Goal: Transaction & Acquisition: Purchase product/service

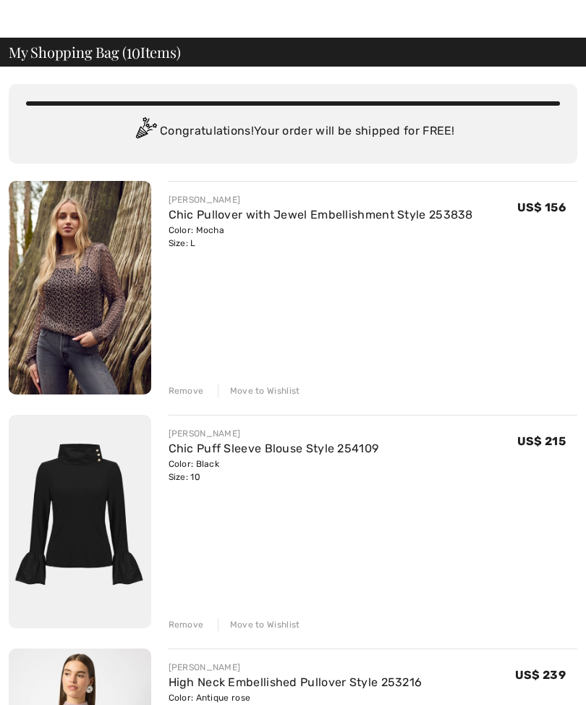
click at [96, 330] on img at bounding box center [80, 287] width 143 height 213
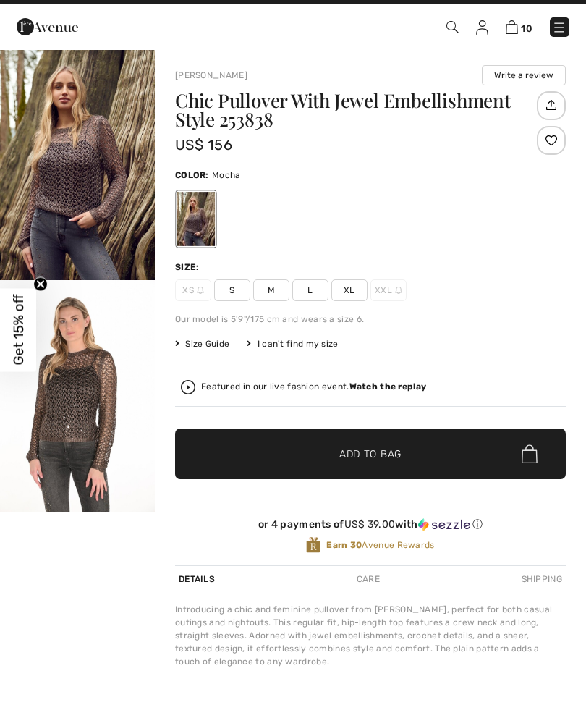
scroll to position [24, 0]
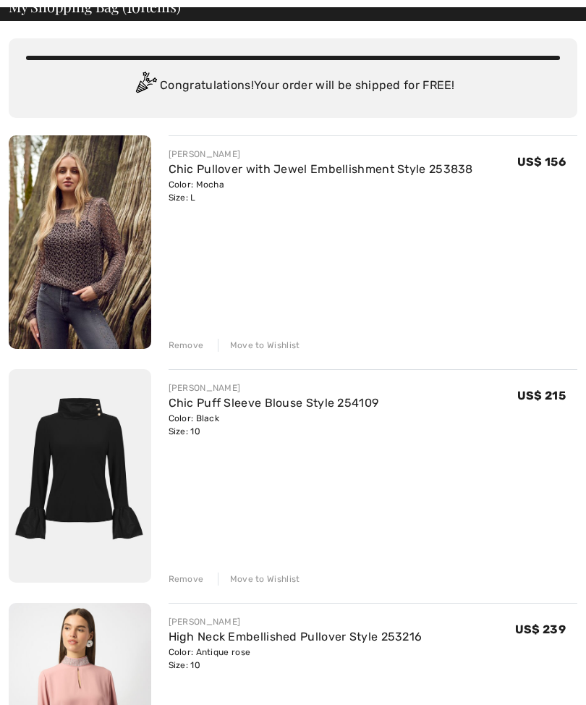
scroll to position [79, 0]
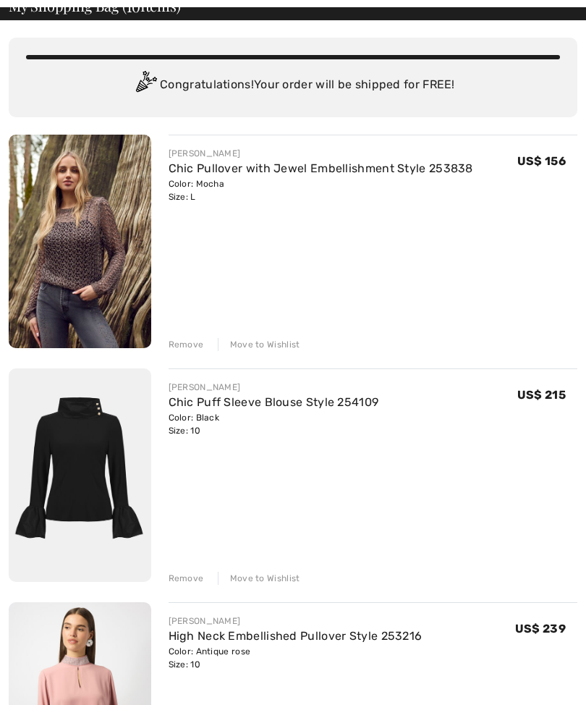
click at [281, 347] on div "Move to Wishlist" at bounding box center [259, 345] width 82 height 13
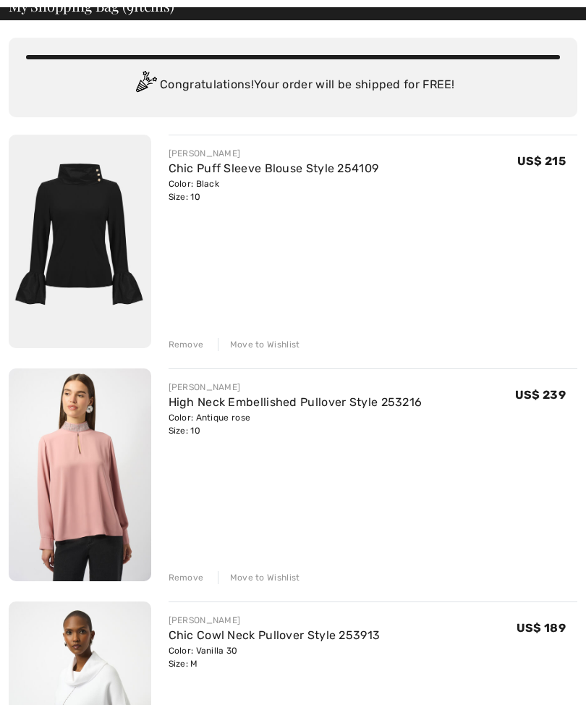
click at [273, 583] on div "Move to Wishlist" at bounding box center [259, 577] width 82 height 13
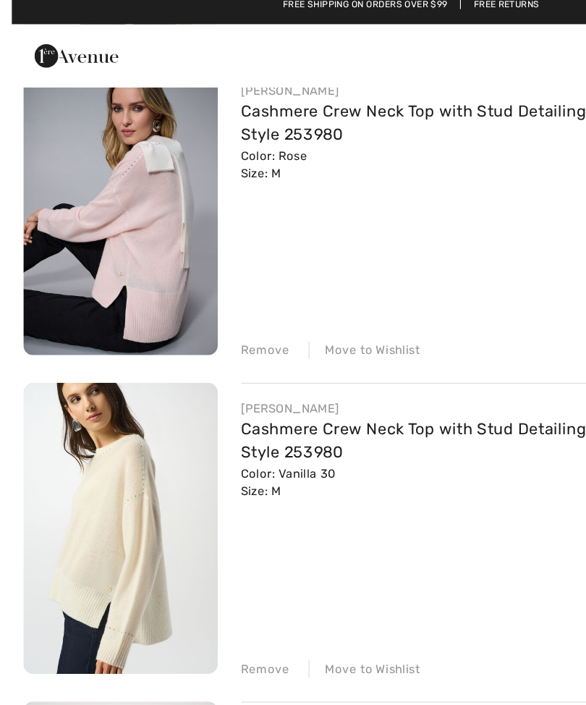
scroll to position [1074, 0]
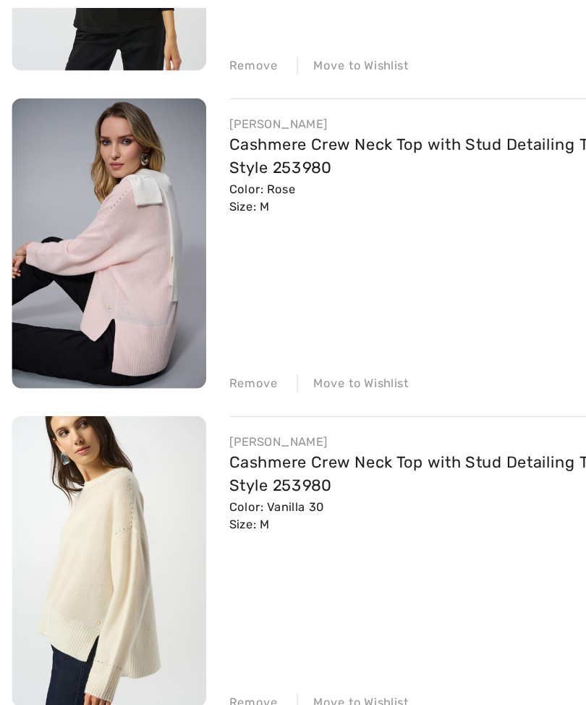
click at [117, 230] on img at bounding box center [80, 180] width 143 height 213
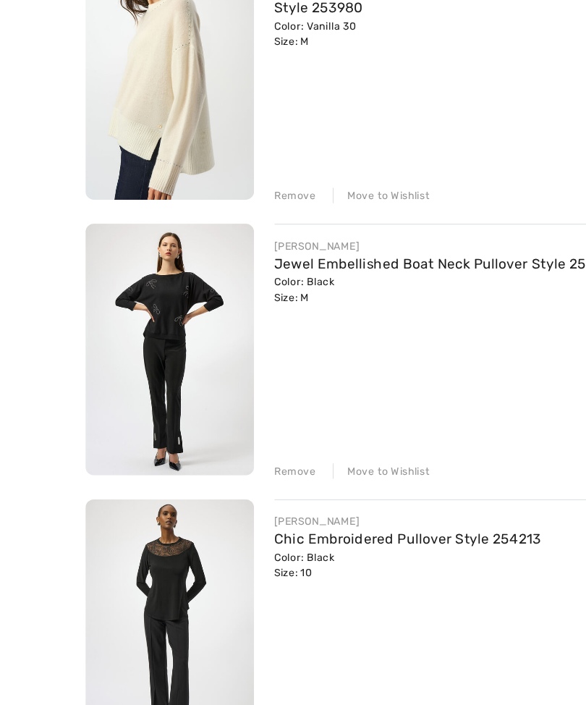
scroll to position [1402, 0]
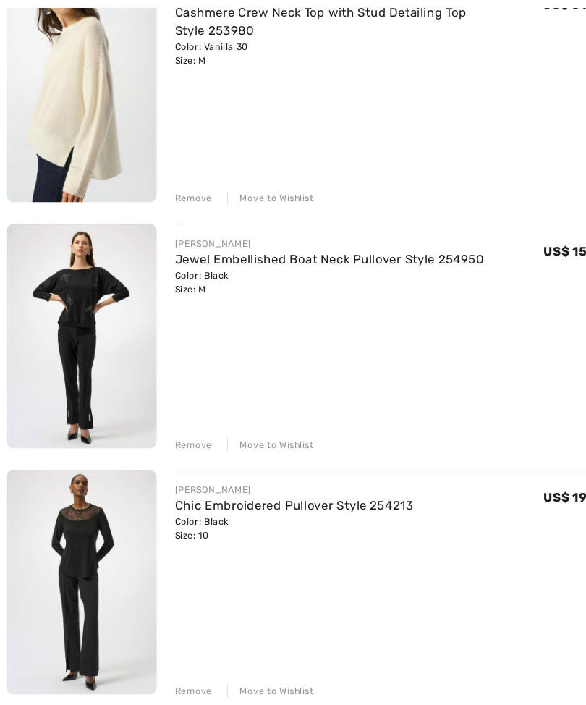
click at [276, 421] on div "Move to Wishlist" at bounding box center [259, 421] width 82 height 13
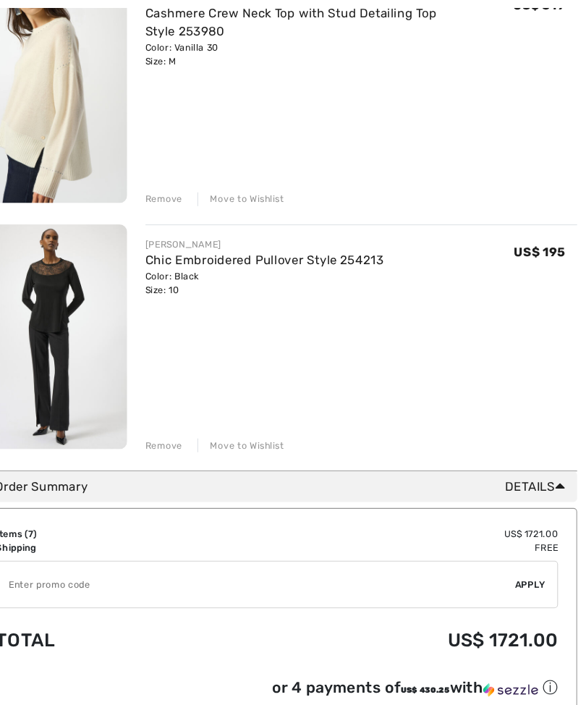
scroll to position [1404, 0]
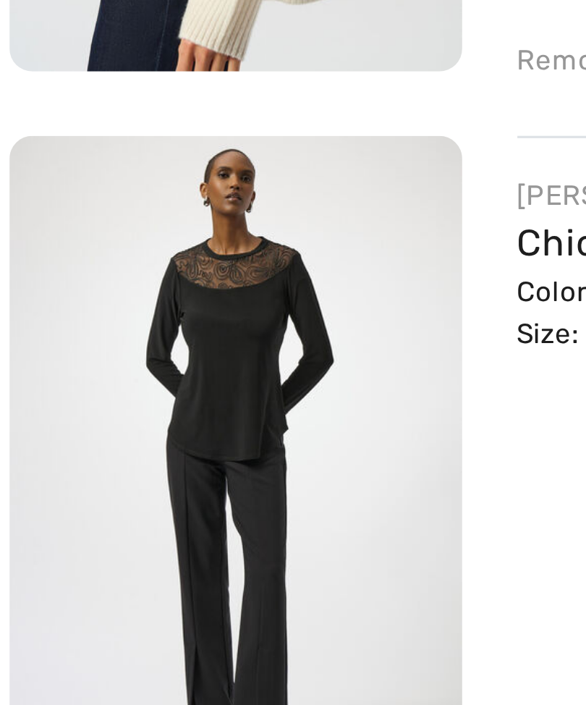
click at [120, 211] on img at bounding box center [80, 317] width 143 height 213
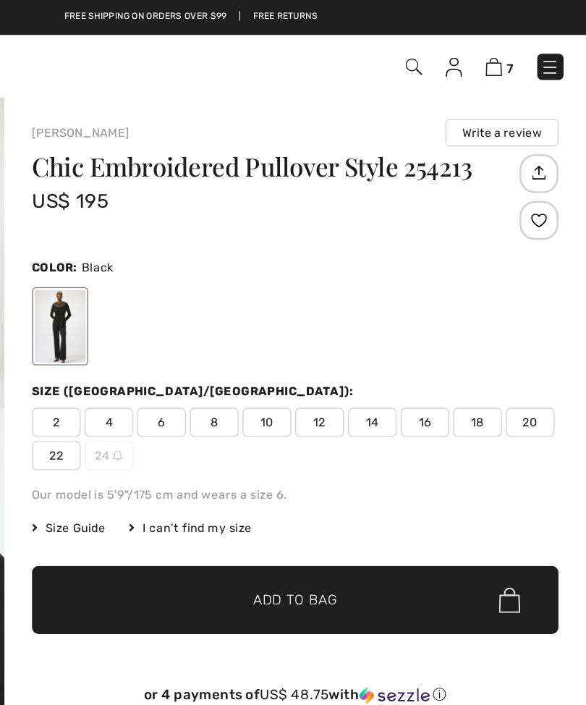
click at [512, 52] on img at bounding box center [518, 50] width 12 height 14
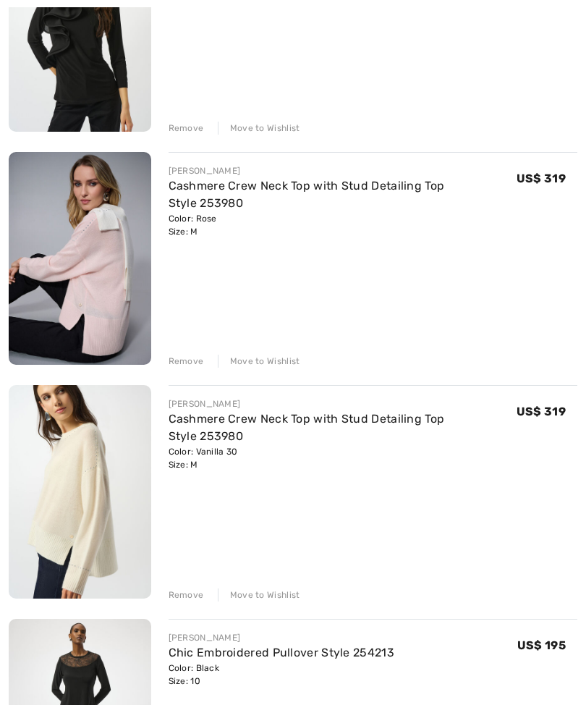
scroll to position [997, 0]
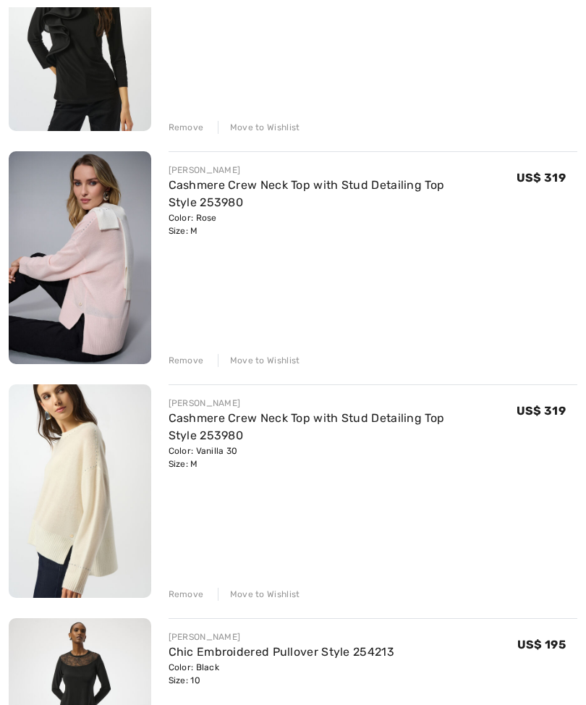
click at [281, 592] on div "Move to Wishlist" at bounding box center [259, 594] width 82 height 13
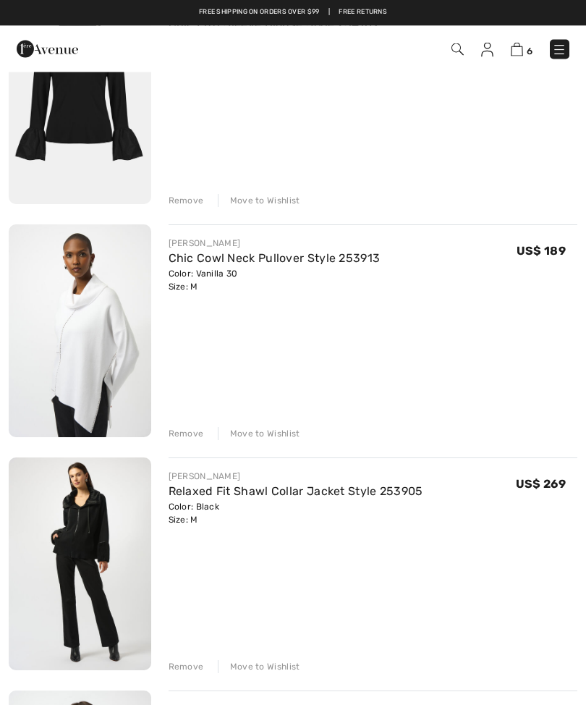
scroll to position [148, 0]
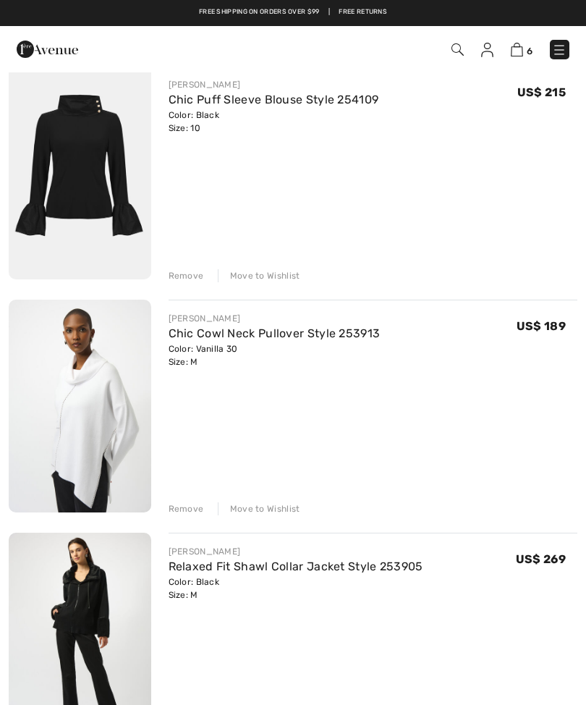
click at [323, 347] on div "Color: Vanilla 30 Size: M" at bounding box center [275, 355] width 212 height 26
click at [333, 338] on link "Chic Cowl Neck Pullover Style 253913" at bounding box center [275, 333] width 212 height 14
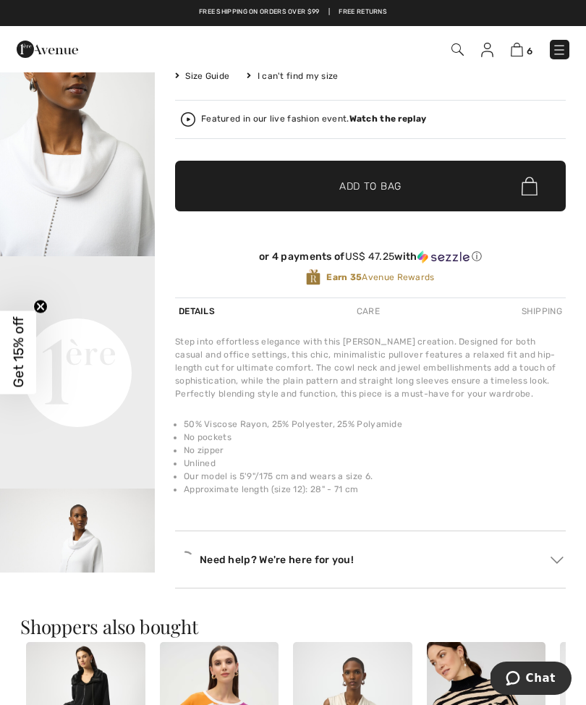
scroll to position [311, 0]
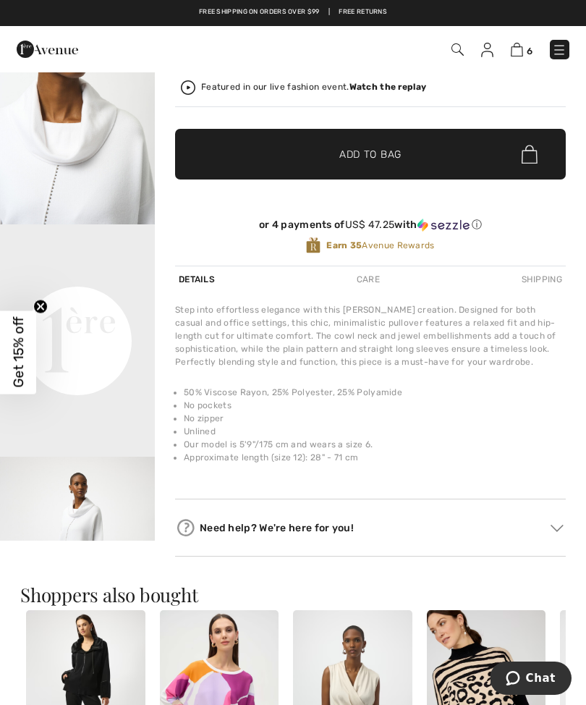
click at [117, 302] on video "Your browser does not support the video tag." at bounding box center [77, 262] width 155 height 77
click at [103, 302] on video "Your browser does not support the video tag." at bounding box center [77, 262] width 155 height 77
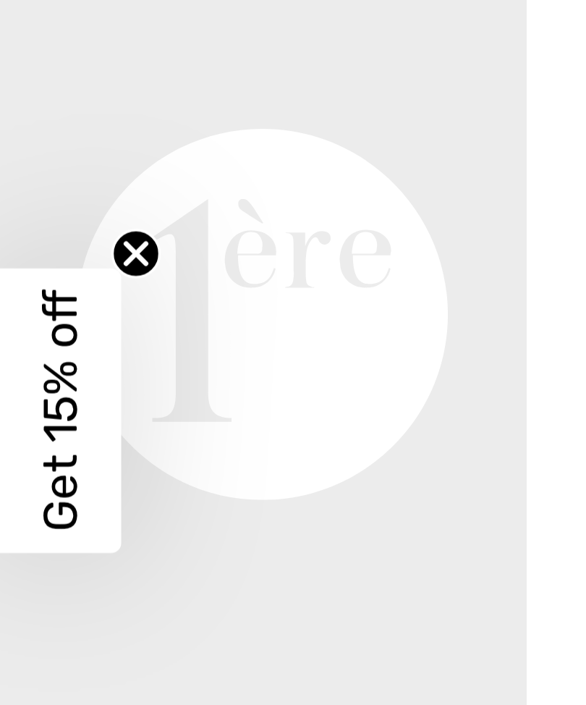
click at [38, 304] on icon "Close teaser" at bounding box center [41, 307] width 6 height 6
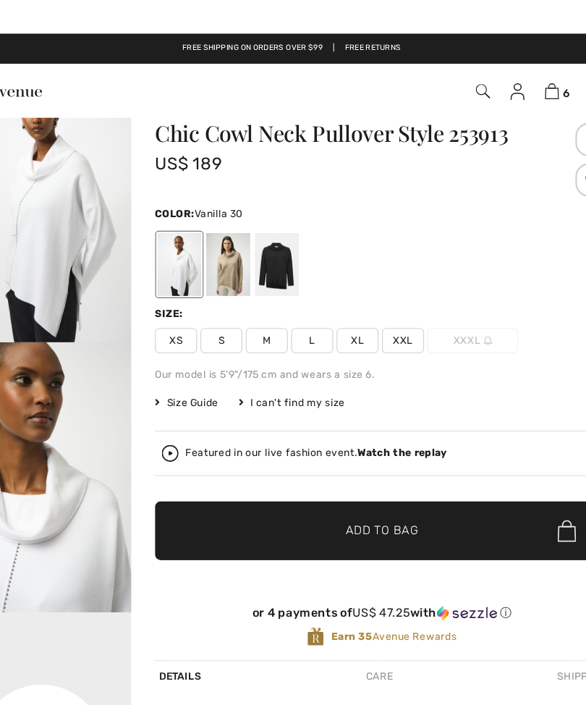
scroll to position [0, 0]
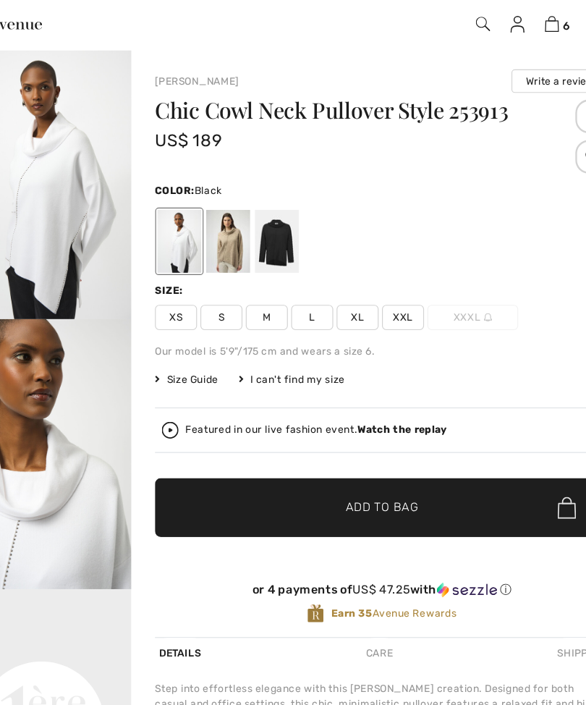
click at [261, 209] on div at bounding box center [280, 236] width 38 height 54
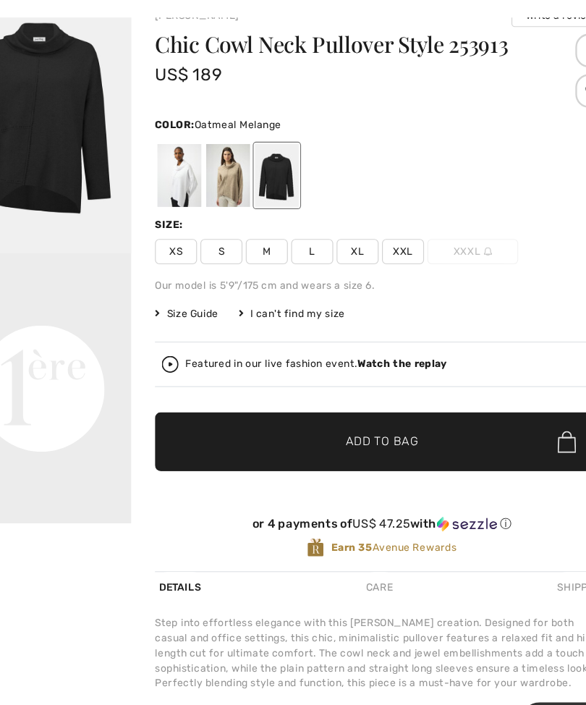
scroll to position [35, 0]
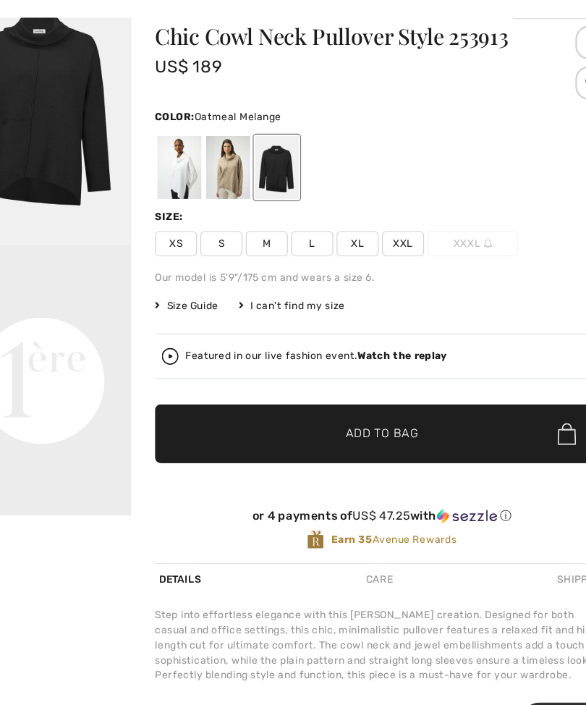
click at [219, 174] on div at bounding box center [238, 201] width 38 height 54
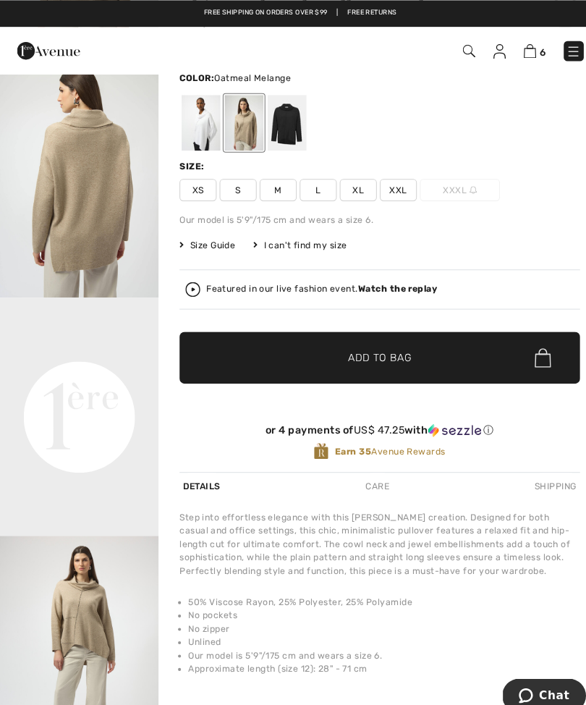
scroll to position [117, 0]
click at [232, 185] on span "S" at bounding box center [232, 185] width 36 height 22
click at [357, 357] on span "✔ Added to Bag Add to Bag" at bounding box center [370, 348] width 391 height 51
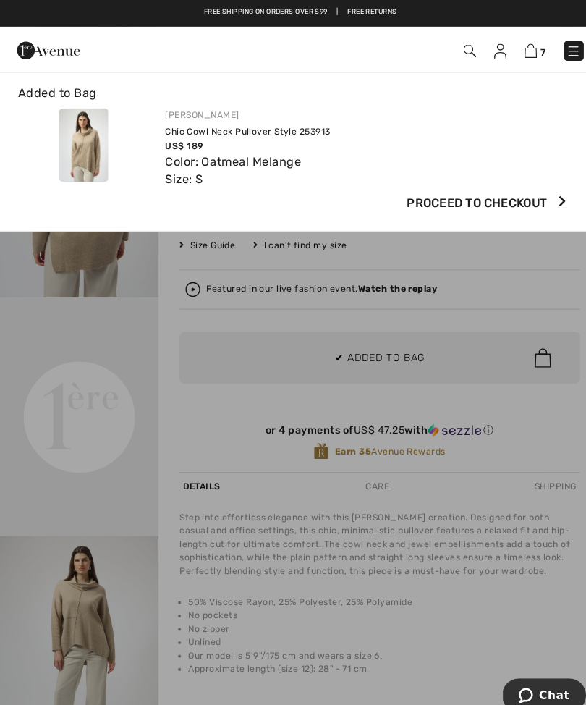
scroll to position [0, 0]
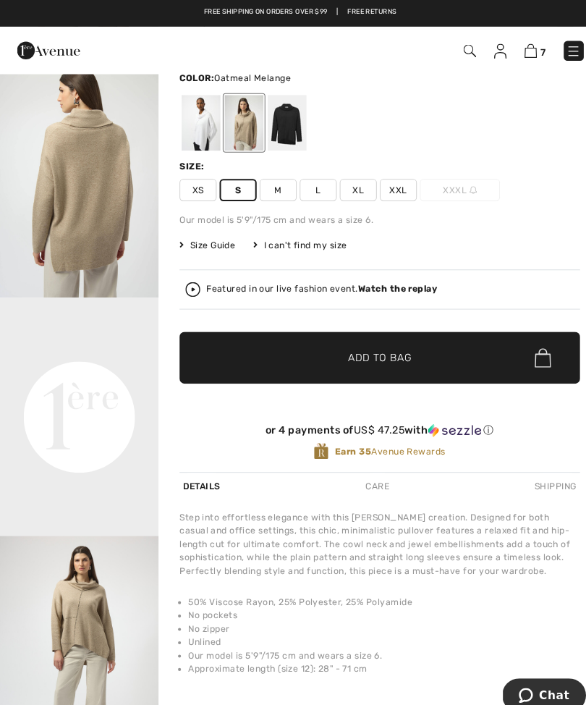
click at [187, 127] on div at bounding box center [196, 120] width 38 height 54
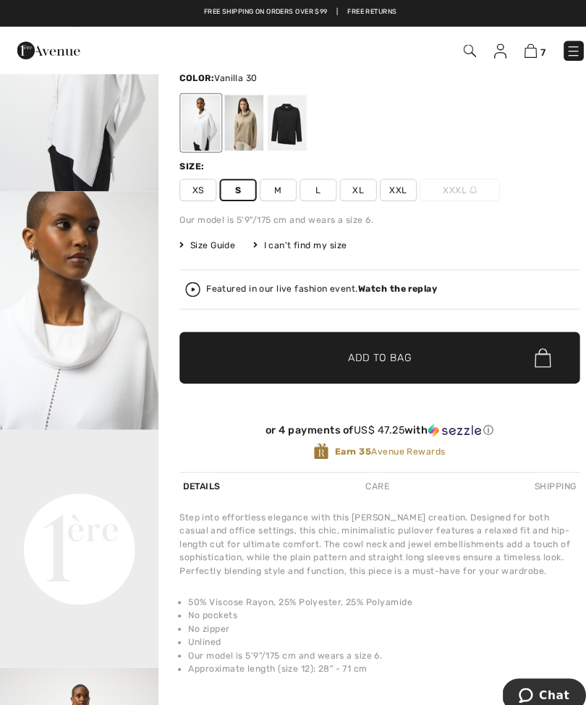
click at [348, 352] on span "Add to Bag" at bounding box center [370, 349] width 62 height 15
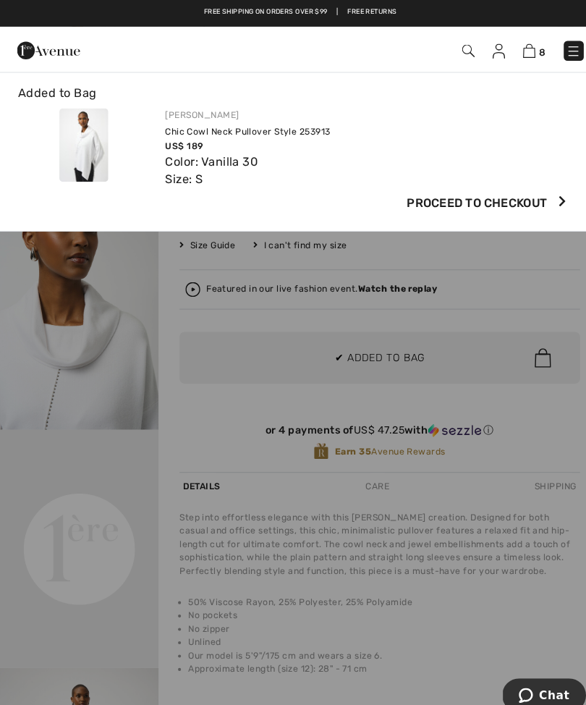
click at [511, 56] on img at bounding box center [516, 50] width 12 height 14
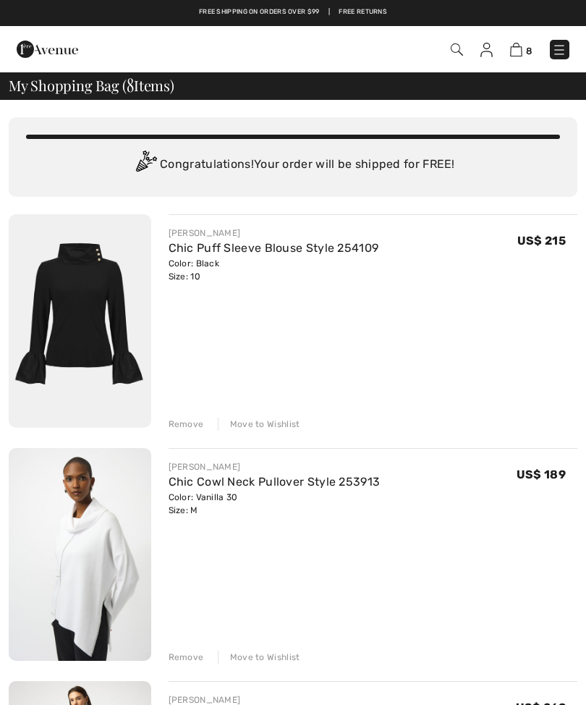
checkbox input "true"
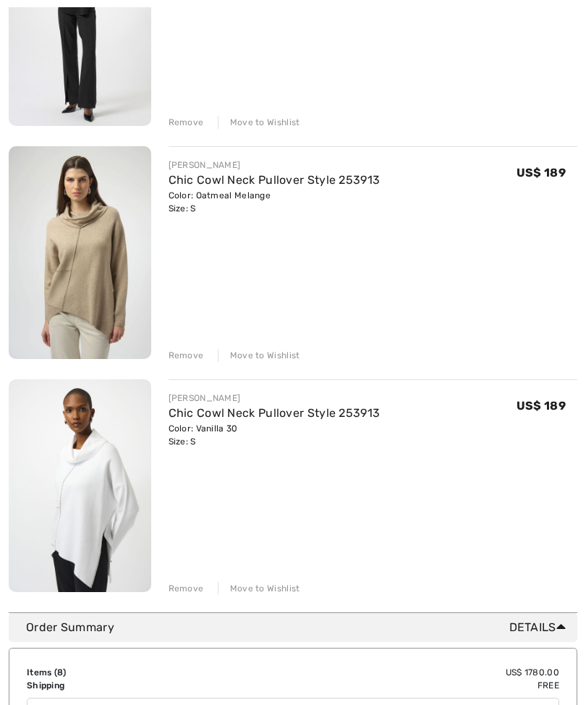
scroll to position [1469, 0]
click at [278, 353] on div "Move to Wishlist" at bounding box center [259, 354] width 82 height 13
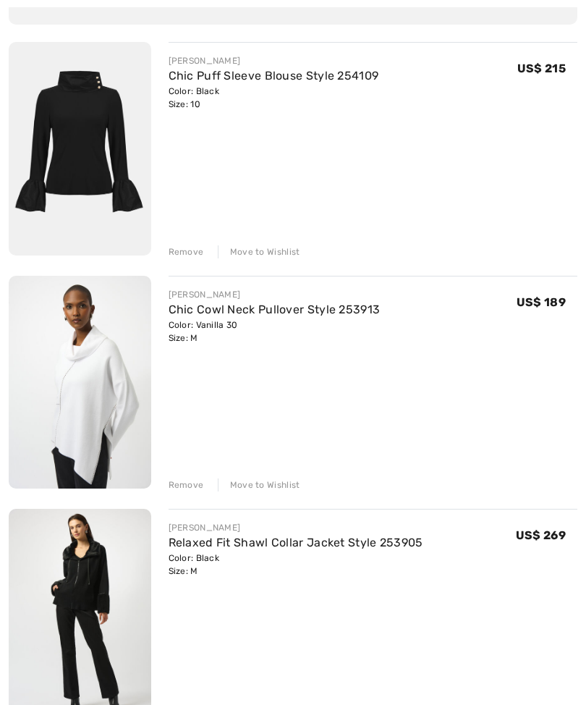
scroll to position [172, 0]
click at [275, 475] on div "JOSEPH RIBKOFF Chic Cowl Neck Pullover Style 253913 Color: Vanilla 30 Size: M F…" at bounding box center [374, 384] width 410 height 216
click at [264, 487] on div "Move to Wishlist" at bounding box center [259, 484] width 82 height 13
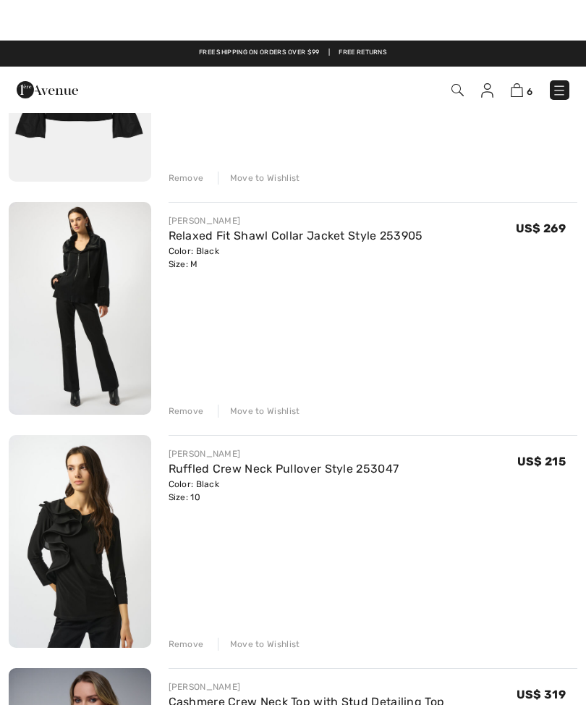
scroll to position [246, 0]
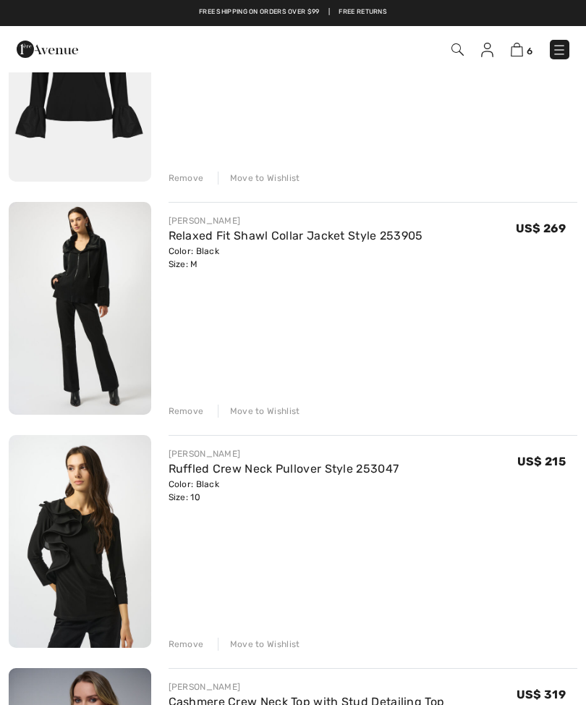
click at [122, 525] on img at bounding box center [80, 541] width 143 height 213
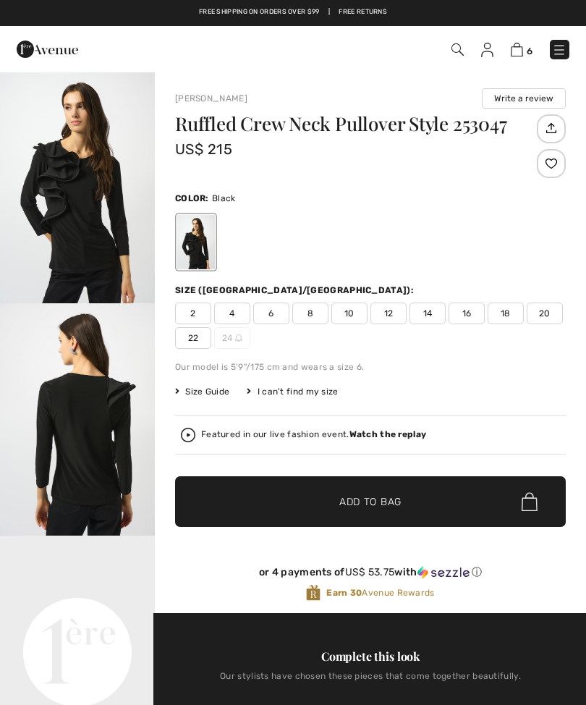
checkbox input "true"
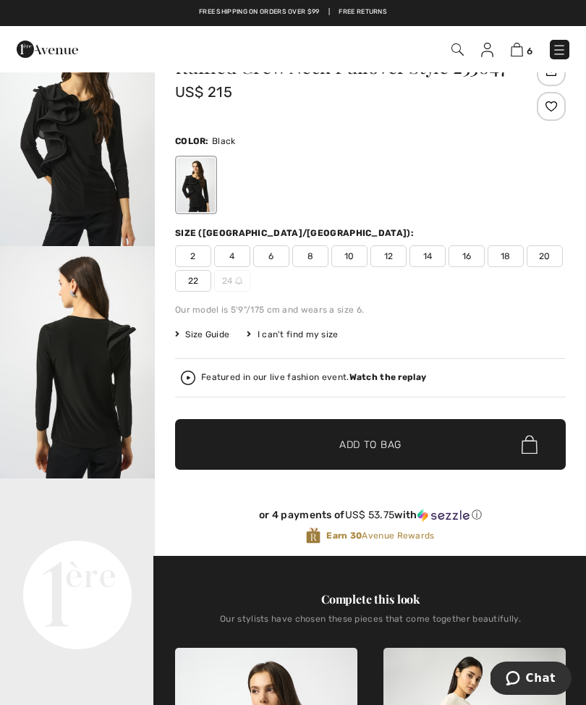
scroll to position [59, 0]
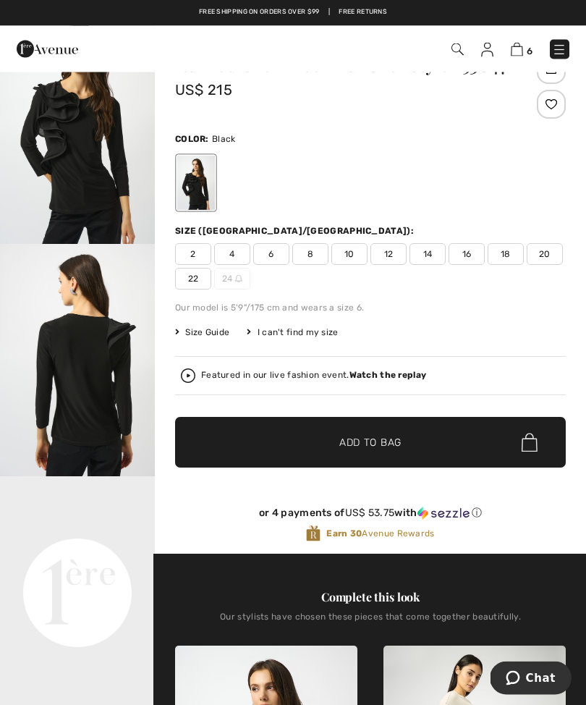
click at [202, 337] on span "Size Guide" at bounding box center [202, 332] width 54 height 13
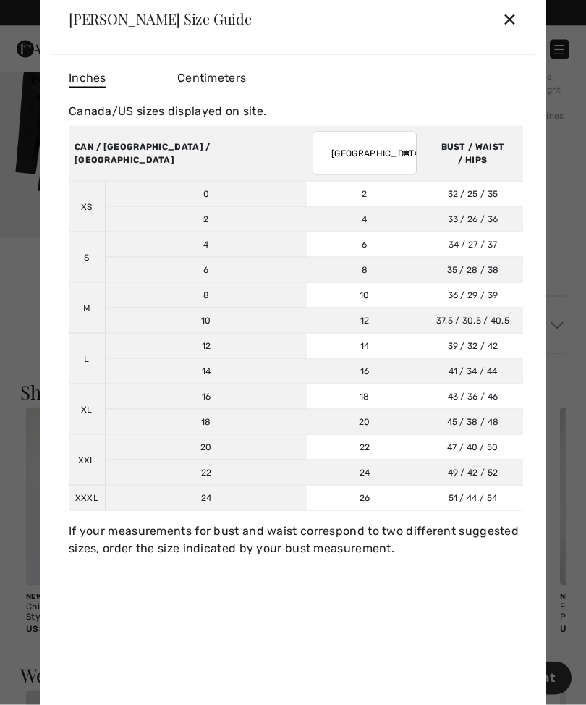
scroll to position [1012, 0]
click at [509, 34] on div "✕" at bounding box center [509, 19] width 15 height 30
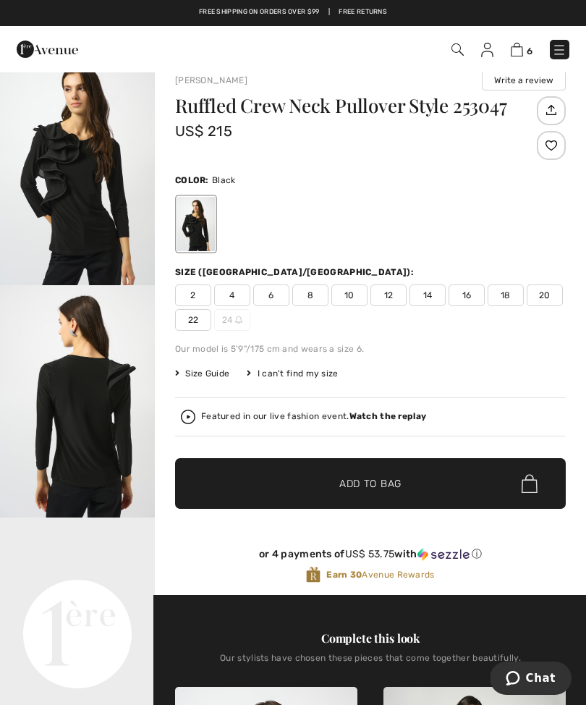
scroll to position [0, 0]
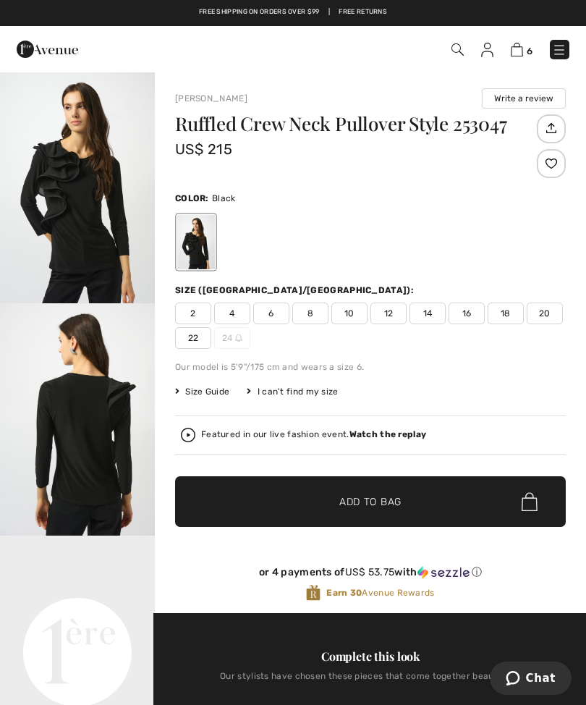
click at [512, 56] on img at bounding box center [517, 50] width 12 height 14
click at [514, 55] on img at bounding box center [517, 50] width 12 height 14
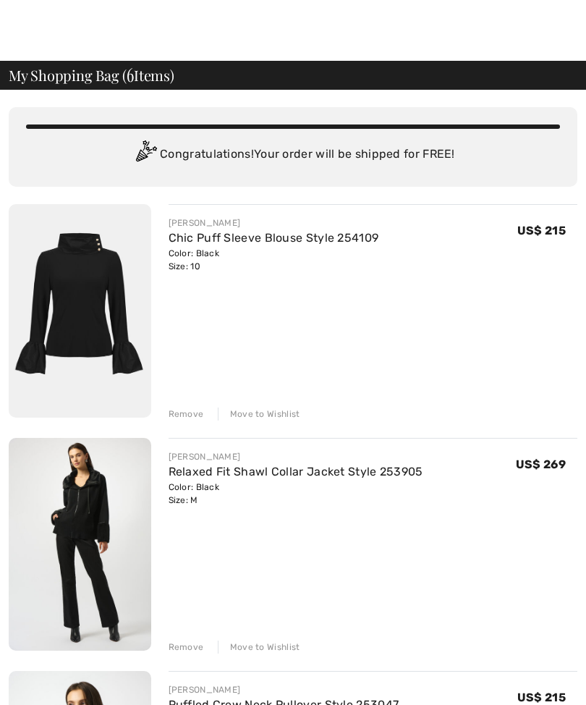
scroll to position [10, 0]
click at [96, 291] on img at bounding box center [80, 310] width 143 height 213
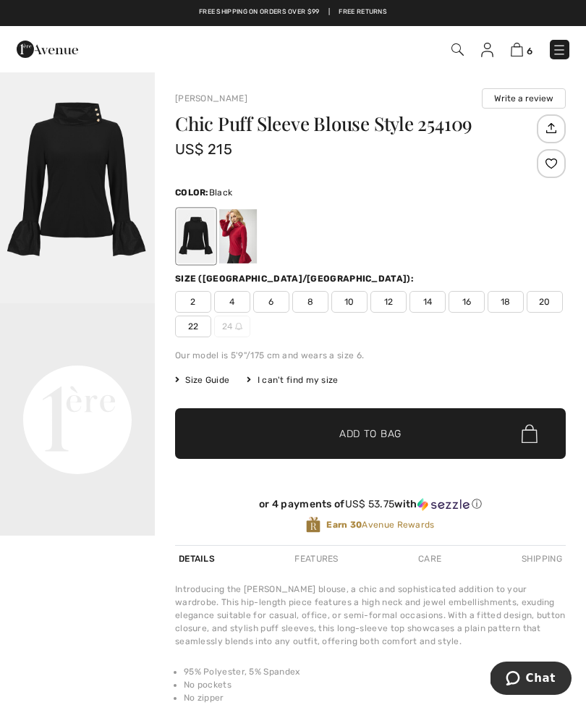
click at [515, 60] on div "6 Checkout" at bounding box center [412, 50] width 335 height 30
click at [520, 56] on img at bounding box center [517, 50] width 12 height 14
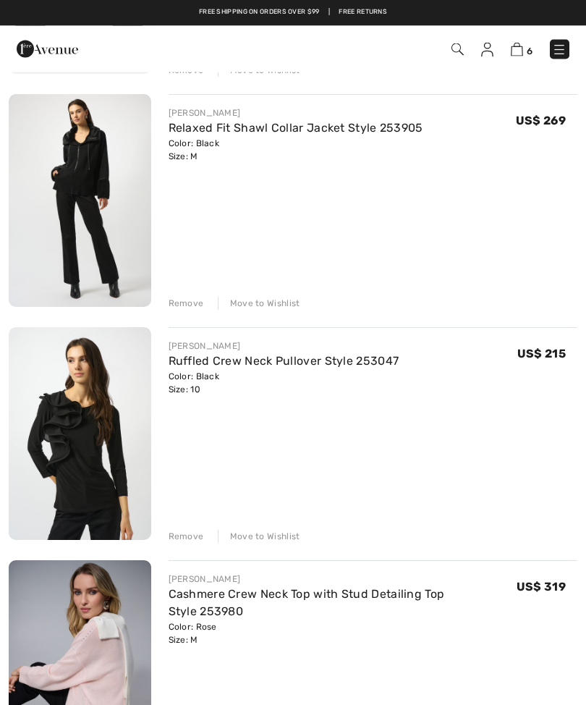
scroll to position [353, 0]
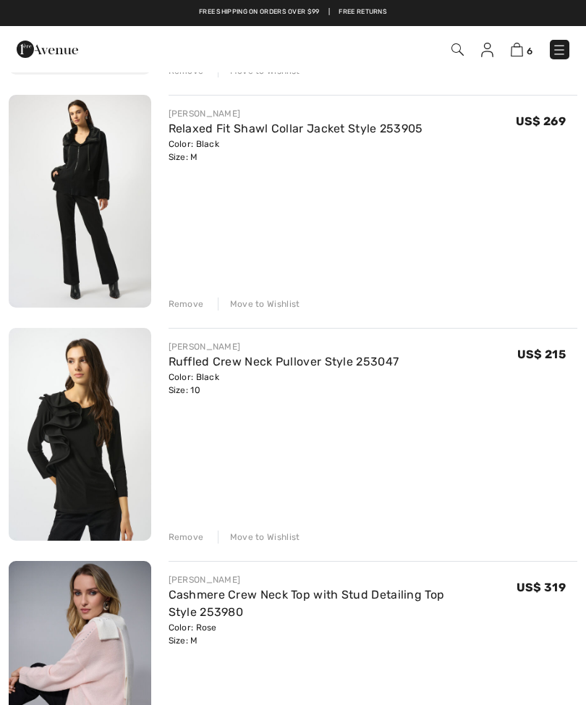
click at [114, 194] on img at bounding box center [80, 201] width 143 height 213
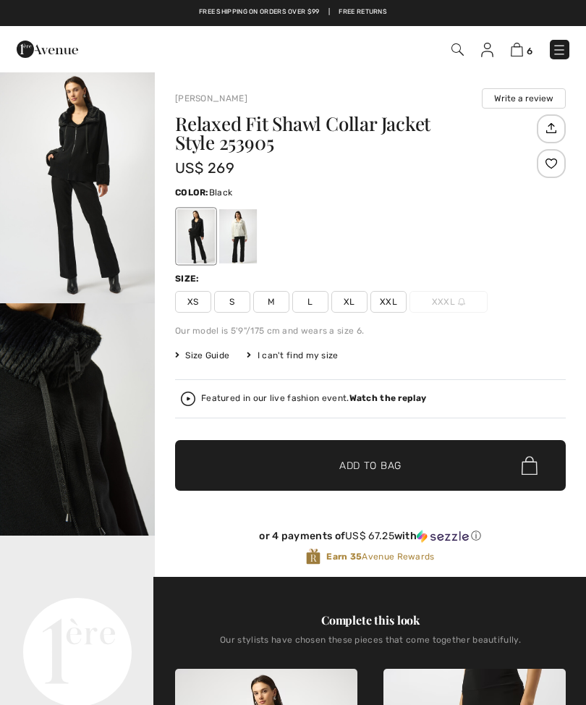
checkbox input "true"
click at [523, 55] on img at bounding box center [517, 50] width 12 height 14
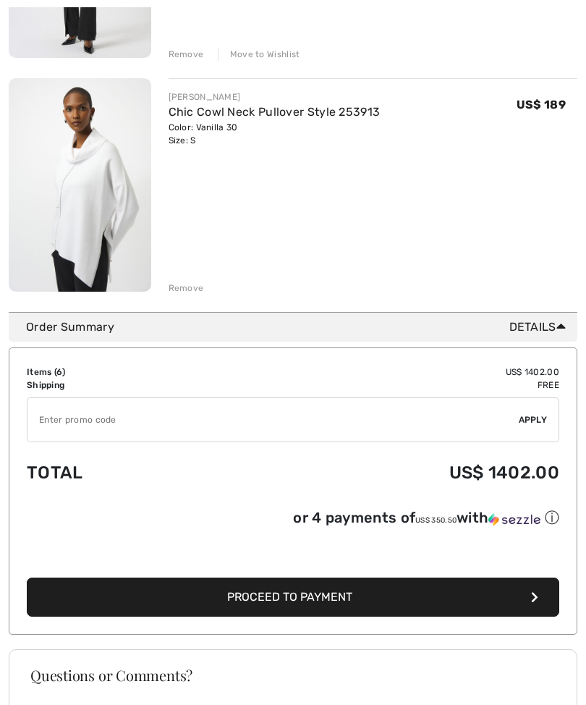
scroll to position [1303, 0]
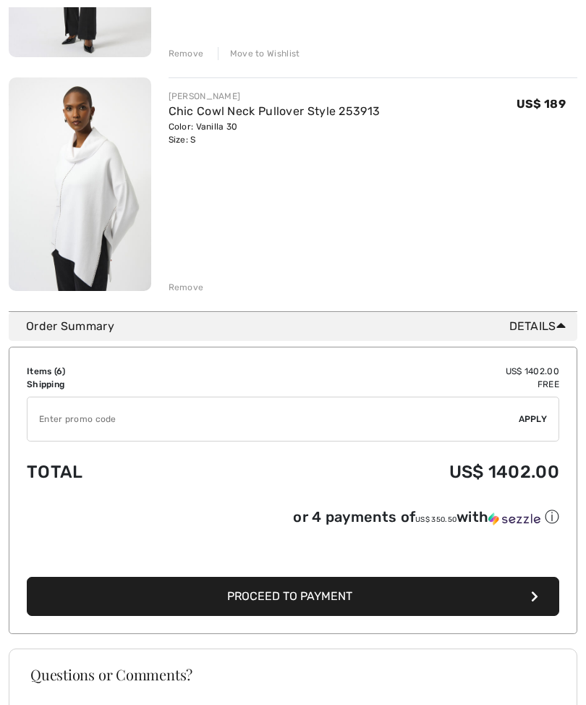
click at [91, 203] on img at bounding box center [80, 184] width 143 height 213
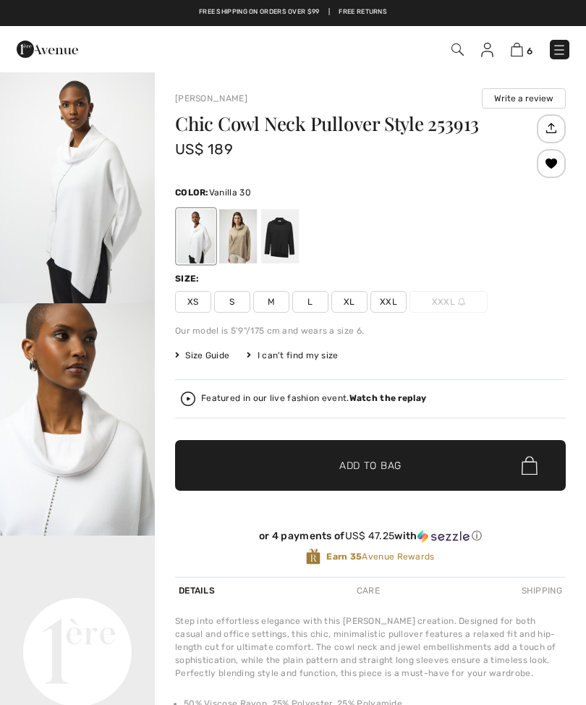
checkbox input "true"
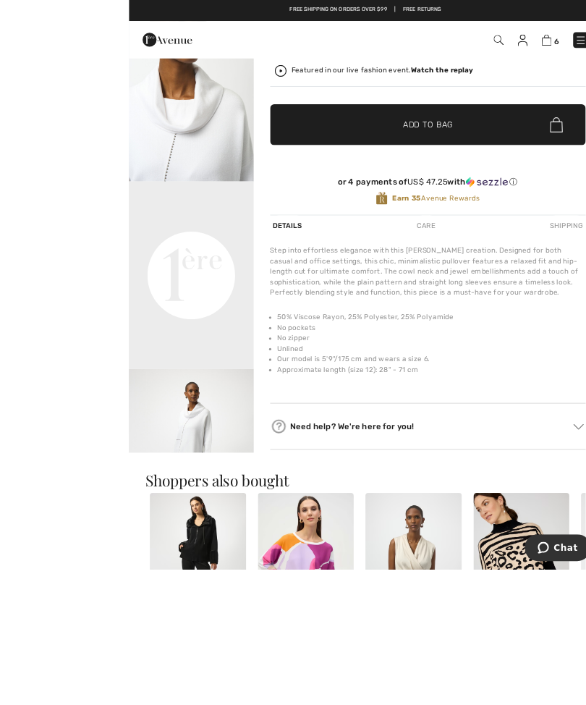
scroll to position [377, 0]
